Goal: Task Accomplishment & Management: Complete application form

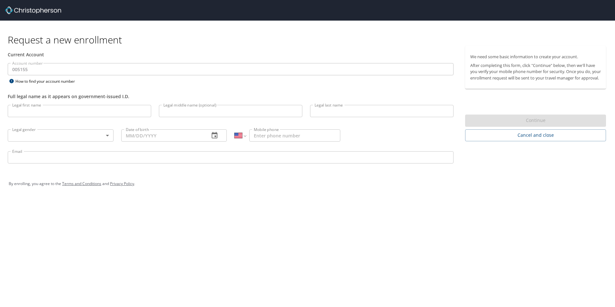
select select "US"
click at [54, 112] on input "Legal first name" at bounding box center [79, 111] width 143 height 12
type input "[PERSON_NAME]"
click at [193, 107] on input "Legal middle name (optional)" at bounding box center [230, 111] width 143 height 12
type input "[PERSON_NAME]"
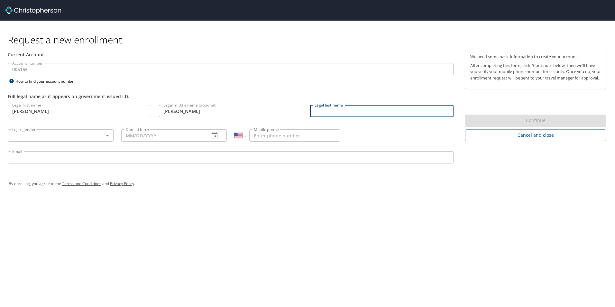
click at [317, 109] on input "Legal last name" at bounding box center [381, 111] width 143 height 12
type input "[PERSON_NAME]"
click at [94, 137] on body "Request a new enrollment Current Account Account number 005155 Account number H…" at bounding box center [307, 153] width 615 height 307
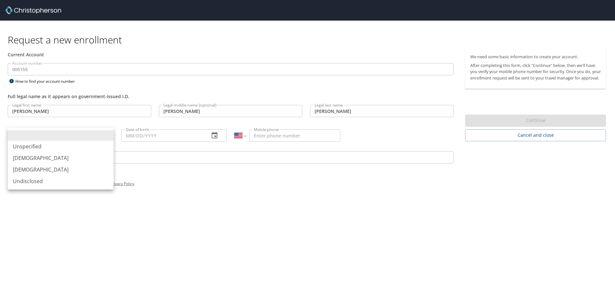
click at [16, 171] on li "[DEMOGRAPHIC_DATA]" at bounding box center [61, 170] width 106 height 12
type input "[DEMOGRAPHIC_DATA]"
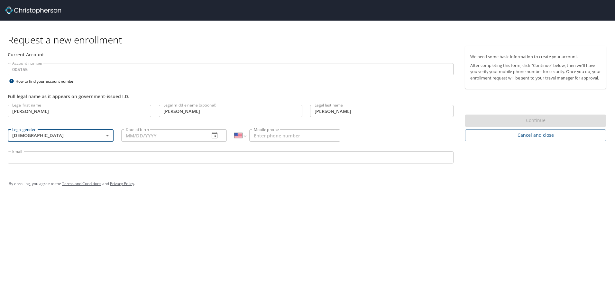
click at [177, 136] on input "Date of birth" at bounding box center [162, 135] width 83 height 12
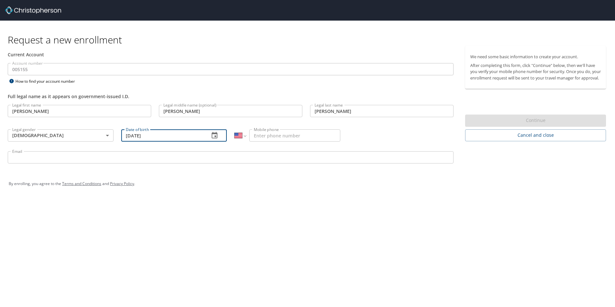
type input "[DATE]"
click at [277, 131] on input "Mobile phone" at bounding box center [294, 135] width 91 height 12
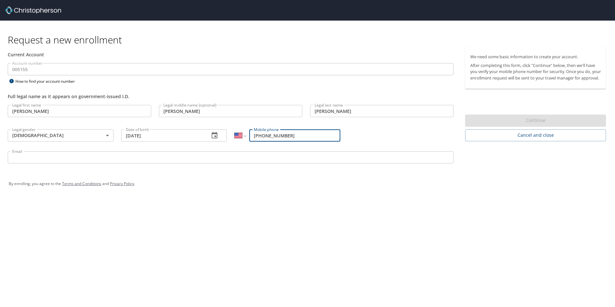
type input "[PHONE_NUMBER]"
click at [50, 153] on input "Email" at bounding box center [230, 157] width 445 height 12
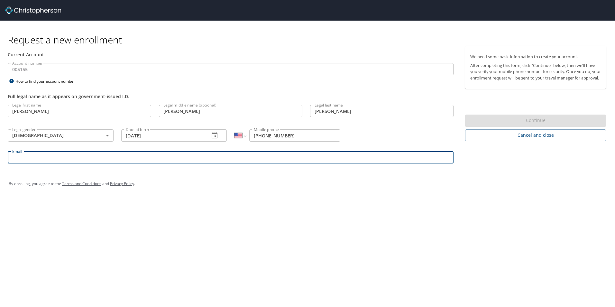
type input "[EMAIL_ADDRESS][DOMAIN_NAME]"
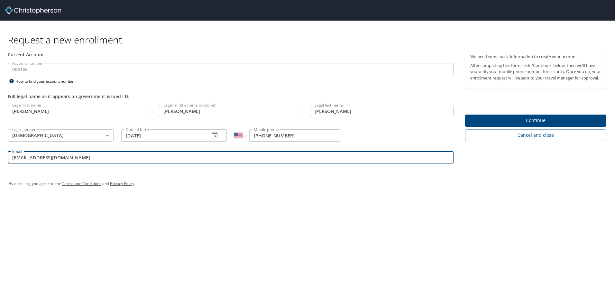
click at [330, 202] on div "Request a new enrollment Current Account Account number 005155 Account number H…" at bounding box center [307, 153] width 615 height 307
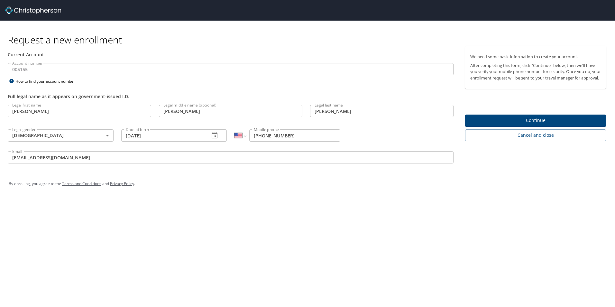
click at [493, 124] on span "Continue" at bounding box center [535, 120] width 130 height 8
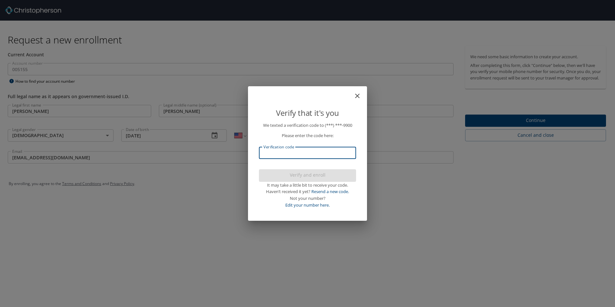
click at [327, 152] on input "Verification code" at bounding box center [307, 153] width 97 height 12
type input "536509"
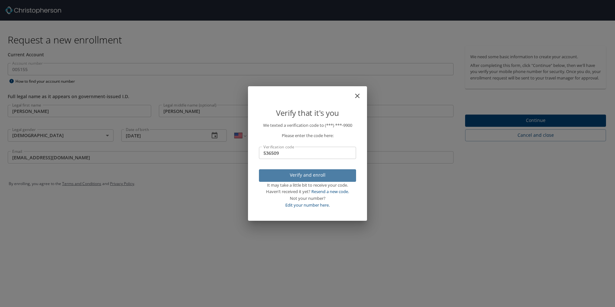
click at [293, 177] on span "Verify and enroll" at bounding box center [307, 175] width 87 height 8
